Goal: Transaction & Acquisition: Subscribe to service/newsletter

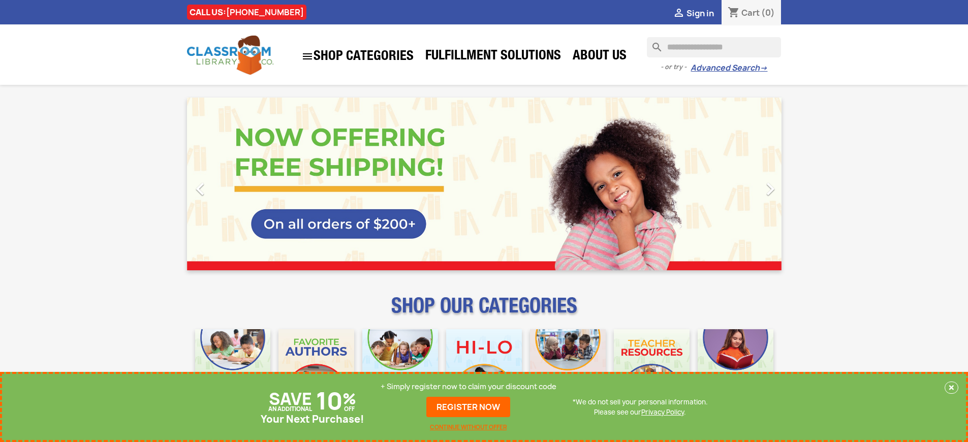
click at [469, 387] on p "+ Simply register now to claim your discount code" at bounding box center [469, 387] width 176 height 10
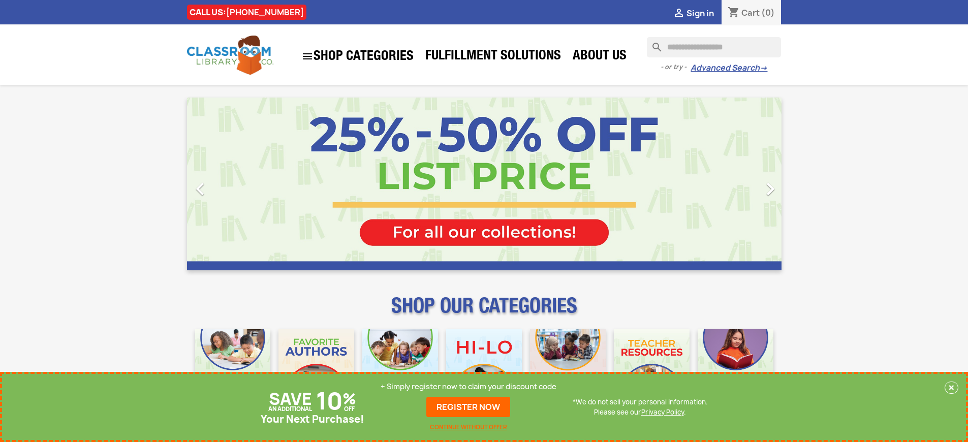
click at [469, 387] on p "+ Simply register now to claim your discount code" at bounding box center [469, 387] width 176 height 10
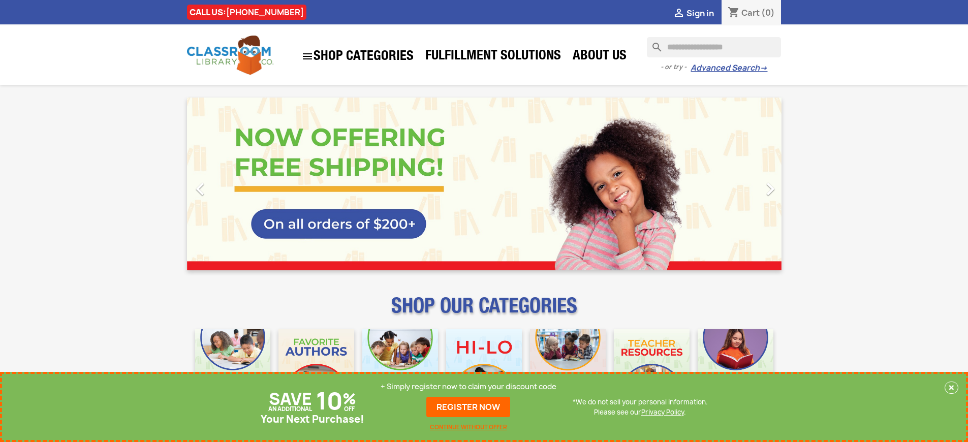
click at [469, 387] on p "+ Simply register now to claim your discount code" at bounding box center [469, 387] width 176 height 10
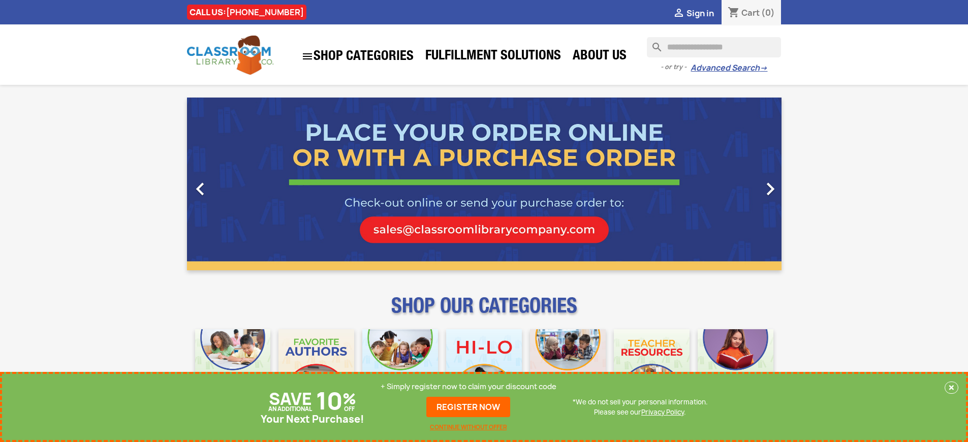
click at [469, 387] on p "+ Simply register now to claim your discount code" at bounding box center [469, 387] width 176 height 10
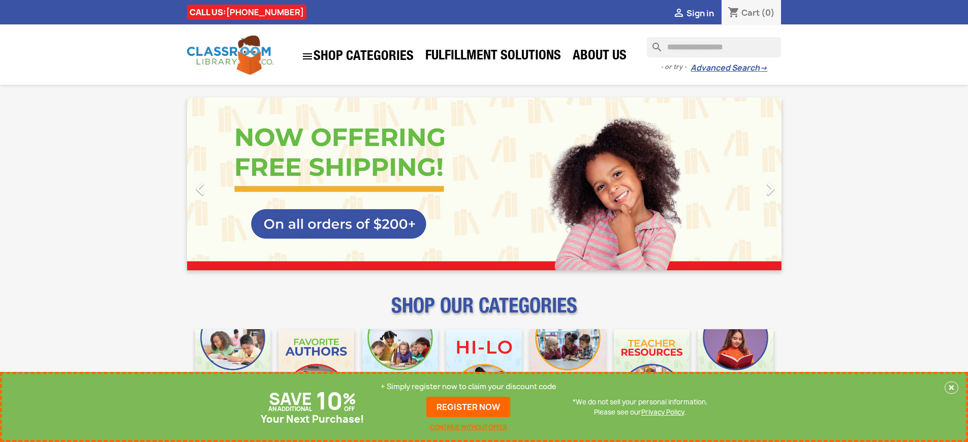
click at [469, 387] on p "+ Simply register now to claim your discount code" at bounding box center [469, 387] width 176 height 10
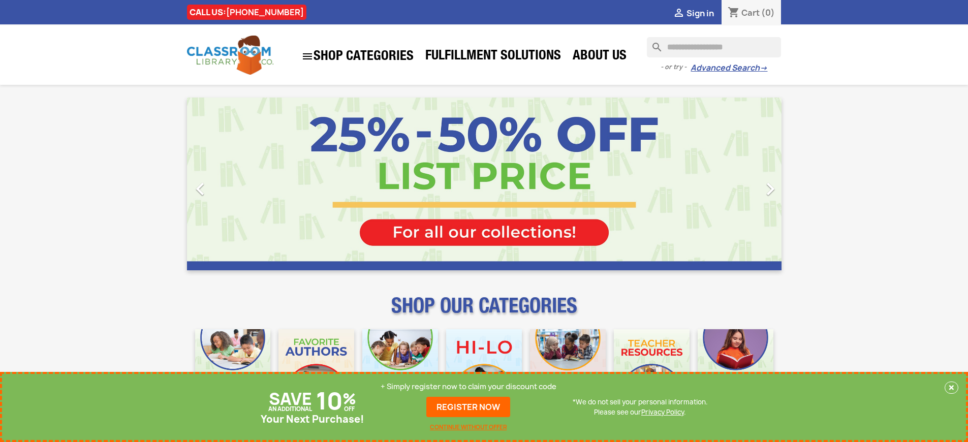
click at [469, 387] on p "+ Simply register now to claim your discount code" at bounding box center [469, 387] width 176 height 10
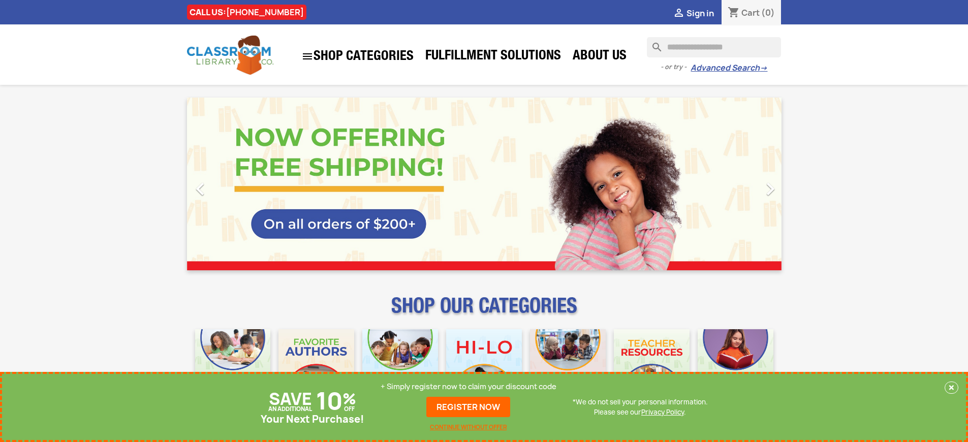
click at [469, 387] on p "+ Simply register now to claim your discount code" at bounding box center [469, 387] width 176 height 10
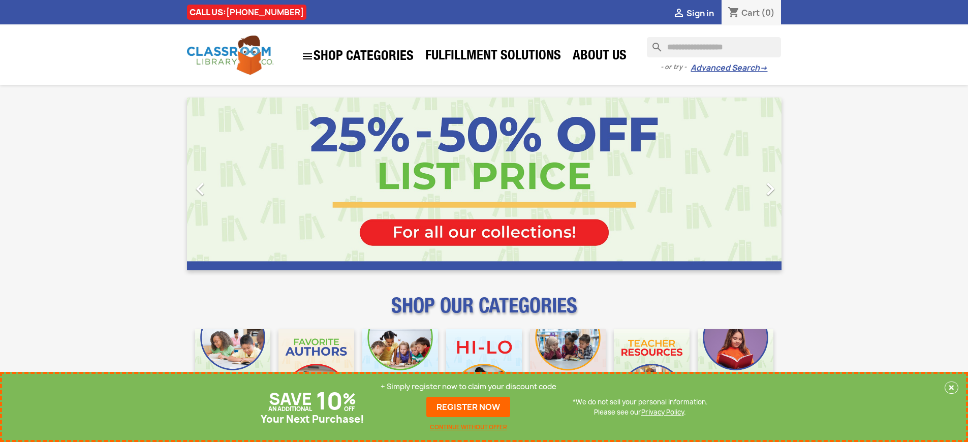
click at [469, 387] on p "+ Simply register now to claim your discount code" at bounding box center [469, 387] width 176 height 10
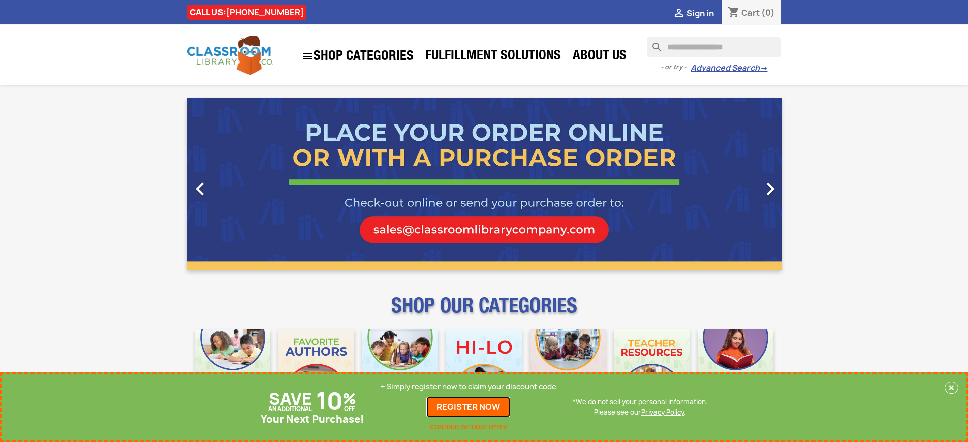
click at [469, 407] on link "REGISTER NOW" at bounding box center [468, 407] width 84 height 20
click at [469, 387] on p "+ Simply register now to claim your discount code" at bounding box center [469, 387] width 176 height 10
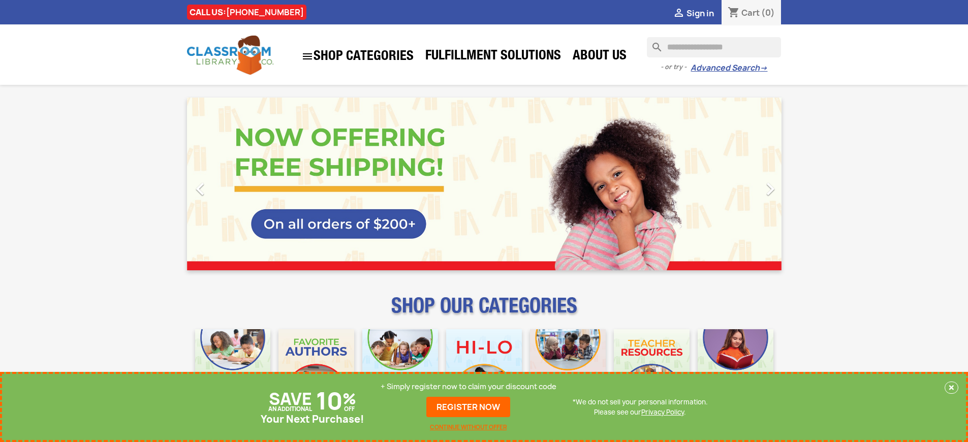
click at [469, 387] on p "+ Simply register now to claim your discount code" at bounding box center [469, 387] width 176 height 10
click at [469, 407] on link "REGISTER NOW" at bounding box center [468, 407] width 84 height 20
click at [469, 387] on p "+ Simply register now to claim your discount code" at bounding box center [469, 387] width 176 height 10
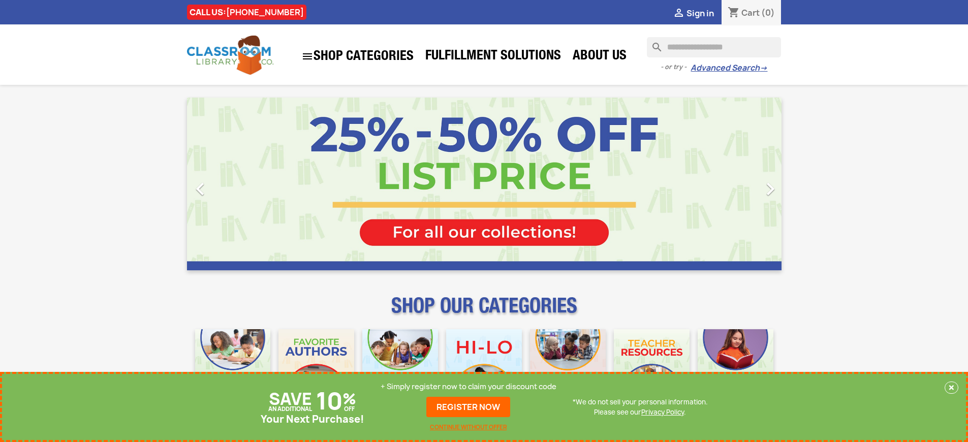
click at [469, 387] on p "+ Simply register now to claim your discount code" at bounding box center [469, 387] width 176 height 10
click at [469, 407] on link "REGISTER NOW" at bounding box center [468, 407] width 84 height 20
